Goal: Obtain resource: Download file/media

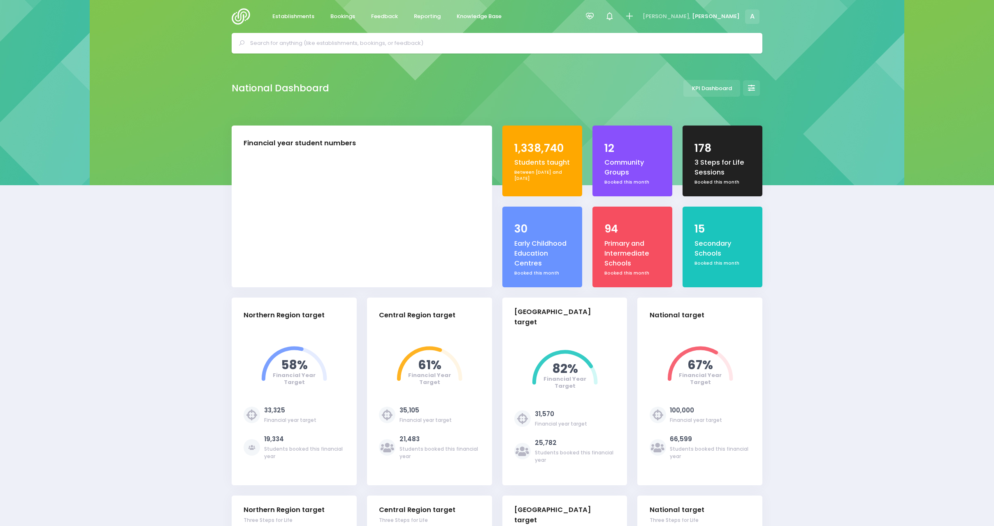
select select "5"
click at [424, 16] on span "Reporting" at bounding box center [427, 16] width 27 height 8
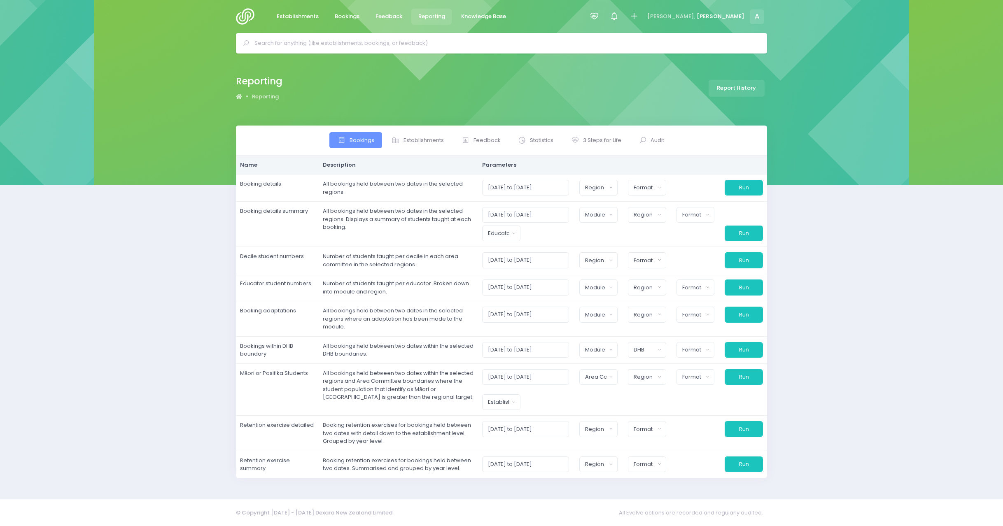
select select
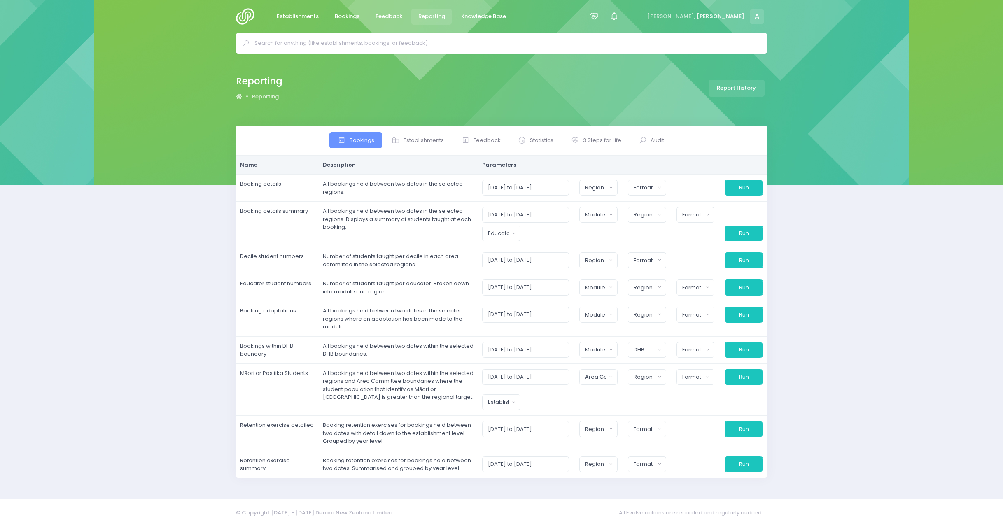
select select
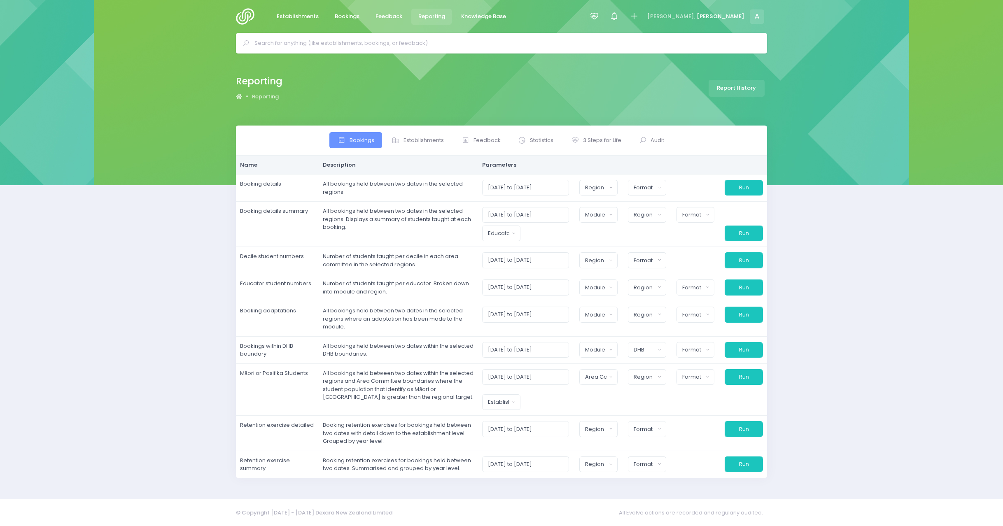
select select
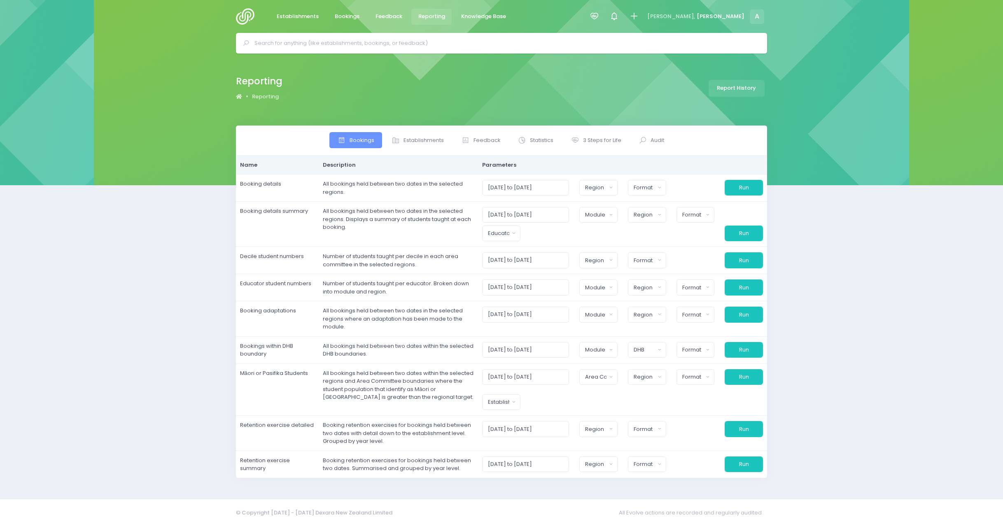
select select
click at [603, 137] on span "3 Steps for Life" at bounding box center [602, 140] width 38 height 8
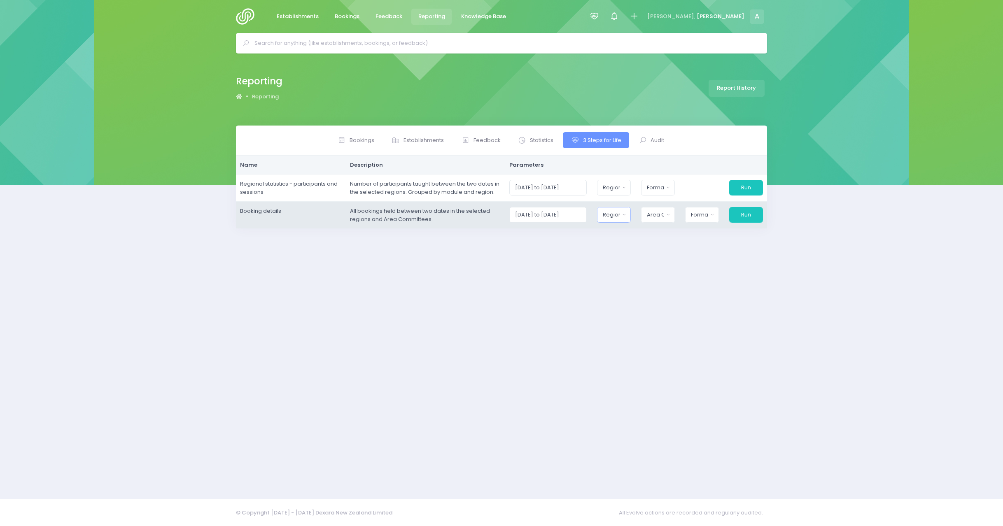
click at [613, 215] on div "Region" at bounding box center [611, 215] width 17 height 8
click at [623, 242] on button "Select All" at bounding box center [622, 237] width 38 height 14
select select "Northern"
click at [662, 216] on div "Area Committee" at bounding box center [653, 215] width 18 height 8
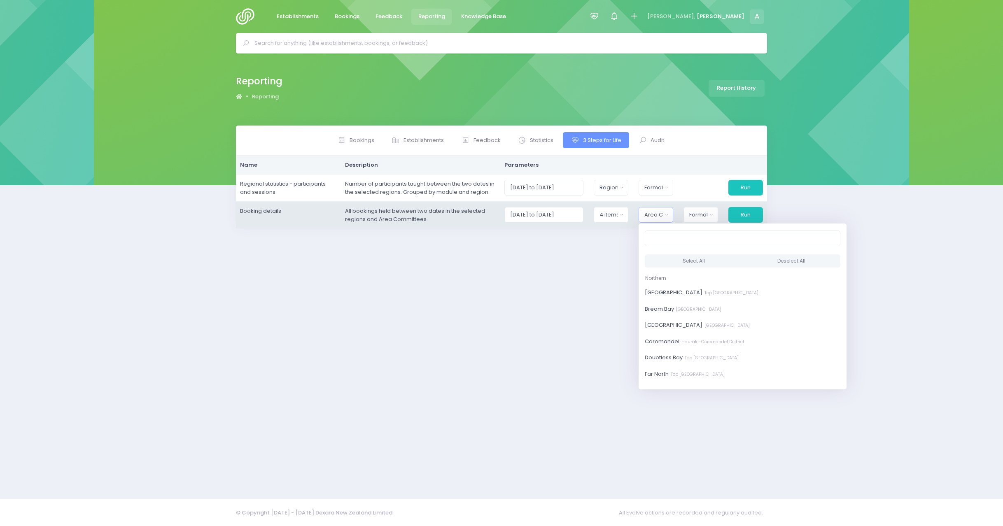
click at [668, 252] on div "Select All Deselect All" at bounding box center [742, 261] width 208 height 22
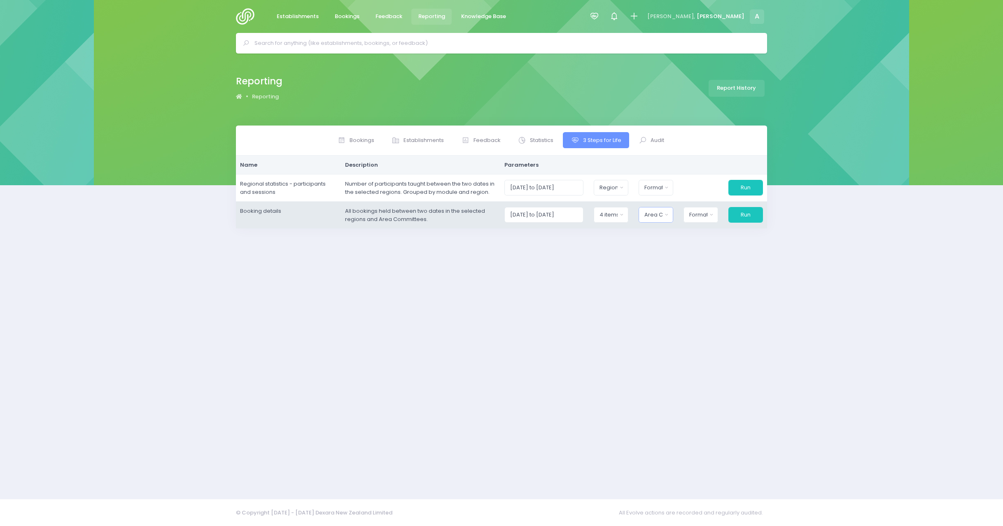
click at [670, 208] on button "Area Committee" at bounding box center [655, 215] width 35 height 16
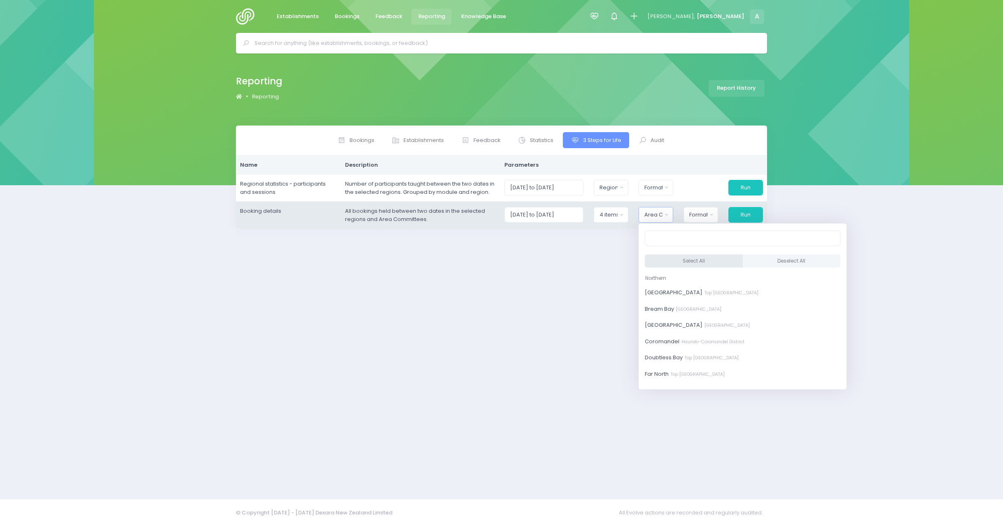
click at [680, 261] on button "Select All" at bounding box center [693, 261] width 98 height 14
select select "[GEOGRAPHIC_DATA]"
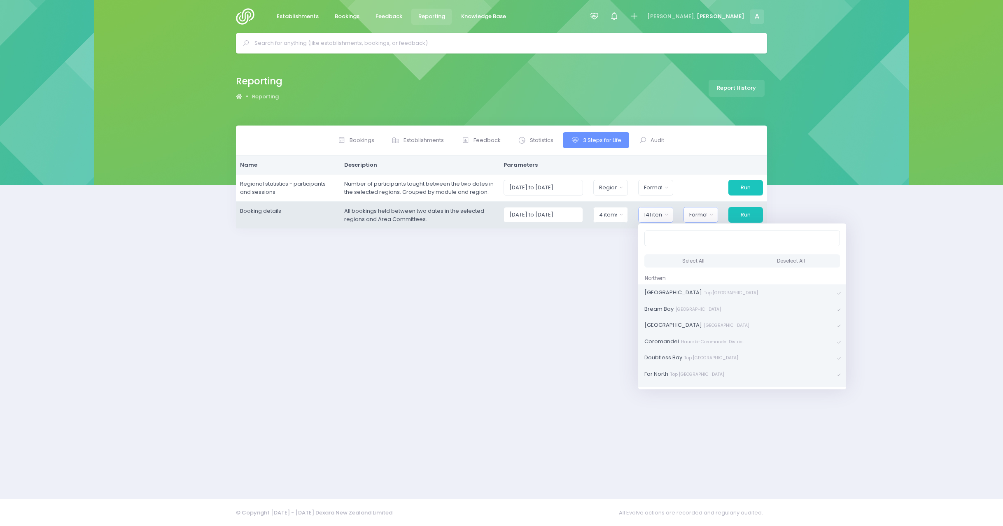
click at [696, 218] on div "Format" at bounding box center [698, 215] width 18 height 8
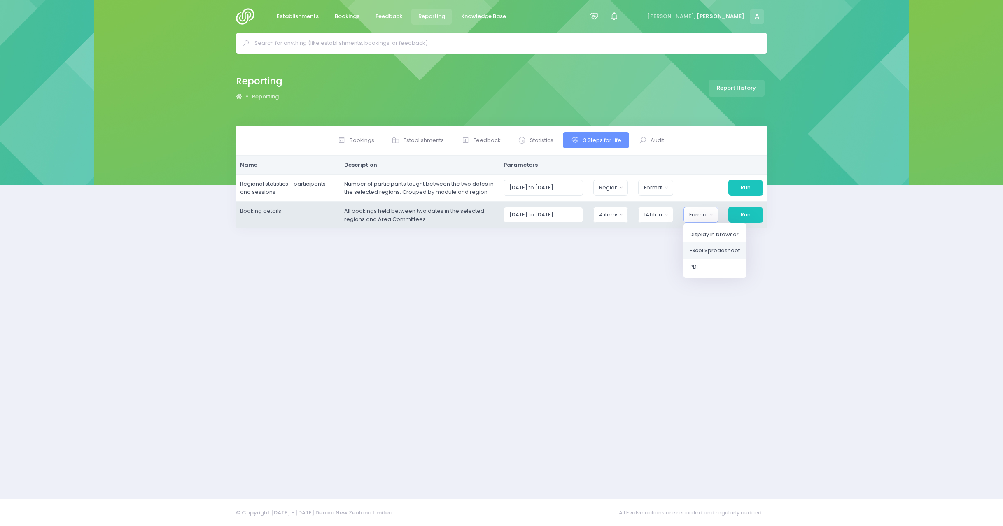
click at [706, 253] on span "Excel Spreadsheet" at bounding box center [714, 251] width 50 height 8
select select "excel"
click at [740, 209] on button "Run" at bounding box center [744, 215] width 35 height 16
